Goal: Information Seeking & Learning: Learn about a topic

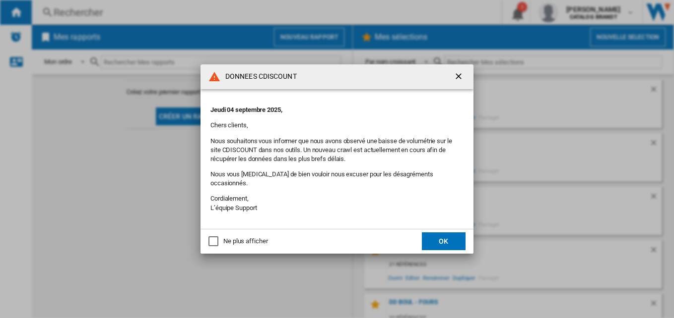
click at [462, 79] on ng-md-icon "getI18NText('BUTTONS.CLOSE_DIALOG')" at bounding box center [459, 77] width 12 height 12
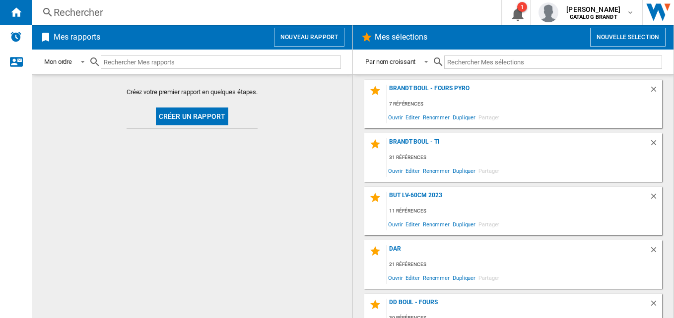
click at [221, 15] on div "Rechercher" at bounding box center [265, 12] width 422 height 14
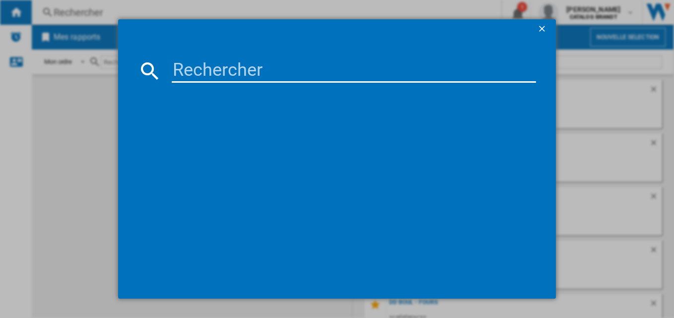
click at [234, 74] on input at bounding box center [354, 71] width 365 height 24
paste input "SPI4664B"
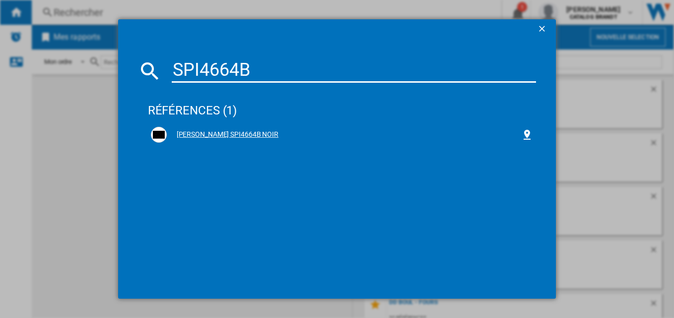
type input "SPI4664B"
click at [231, 131] on div "SAUTER SPI4664B NOIR" at bounding box center [344, 135] width 355 height 10
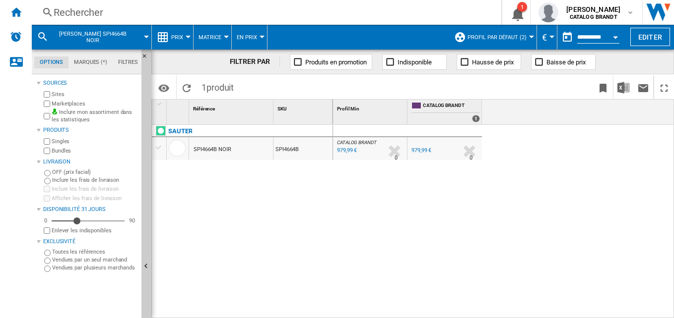
click at [173, 34] on span "Prix" at bounding box center [177, 37] width 12 height 6
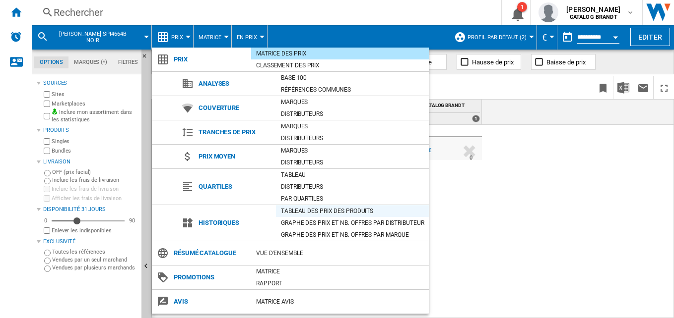
click at [326, 211] on div "Tableau des prix des produits" at bounding box center [352, 211] width 153 height 10
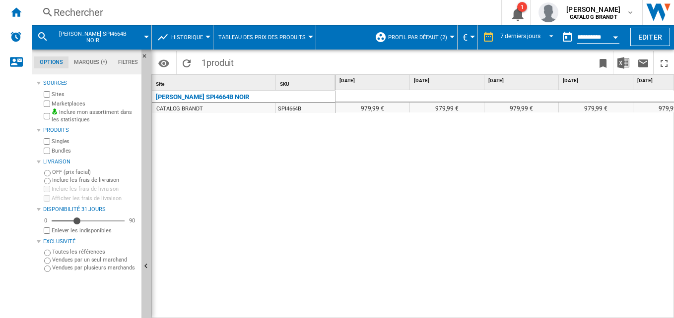
click at [422, 35] on span "Profil par défaut (2)" at bounding box center [417, 37] width 59 height 6
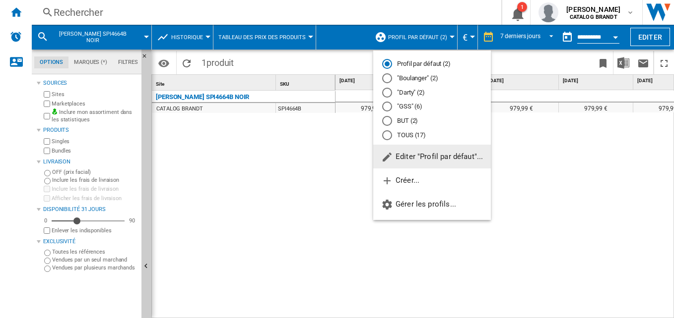
click at [395, 135] on md-radio-button "TOUS (17)" at bounding box center [432, 134] width 100 height 9
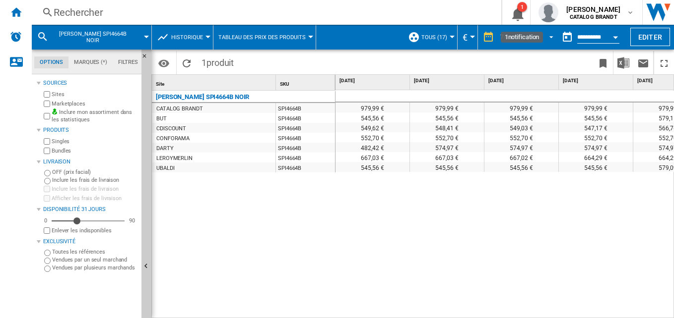
click at [521, 30] on md-select-value "7 derniers jours" at bounding box center [528, 37] width 58 height 15
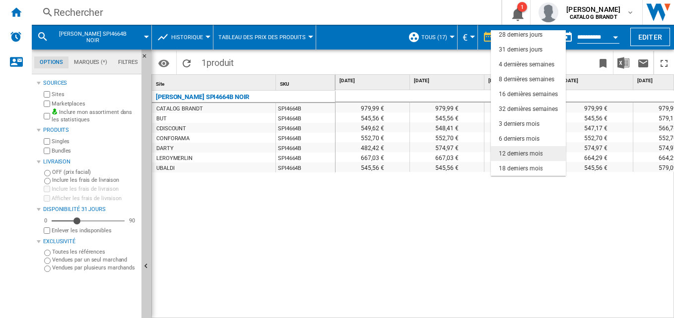
click at [521, 149] on md-option "12 derniers mois" at bounding box center [528, 153] width 75 height 15
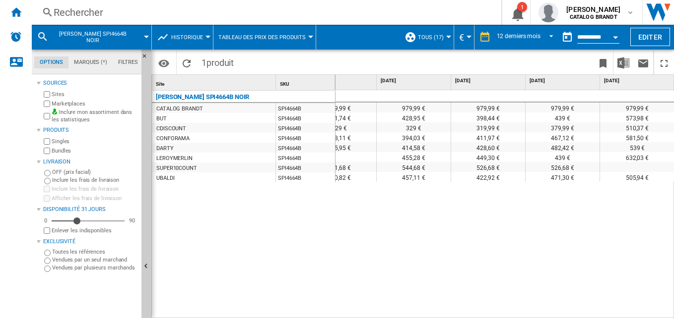
click at [577, 124] on div "379,99 €" at bounding box center [562, 128] width 74 height 10
